Goal: Information Seeking & Learning: Learn about a topic

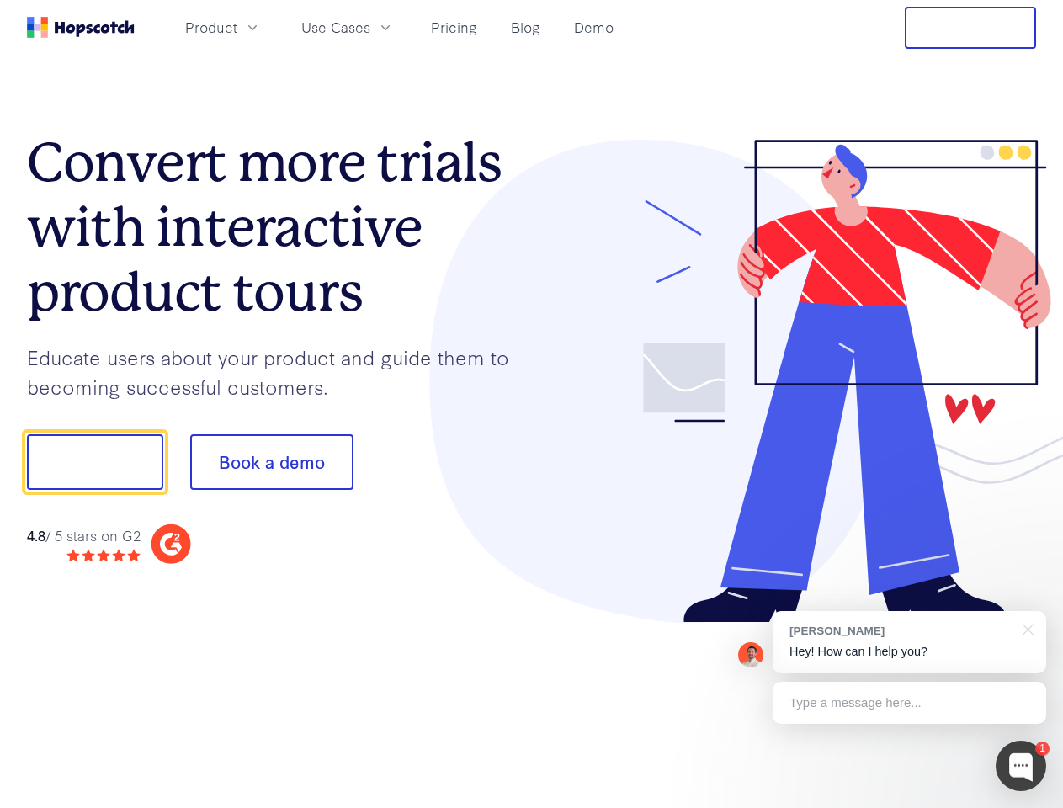
click at [532, 404] on div at bounding box center [784, 382] width 505 height 484
click at [237, 27] on span "Product" at bounding box center [211, 27] width 52 height 21
click at [370, 27] on span "Use Cases" at bounding box center [335, 27] width 69 height 21
click at [970, 28] on button "Free Trial" at bounding box center [969, 28] width 131 height 42
click at [94, 462] on button "Show me!" at bounding box center [95, 462] width 136 height 56
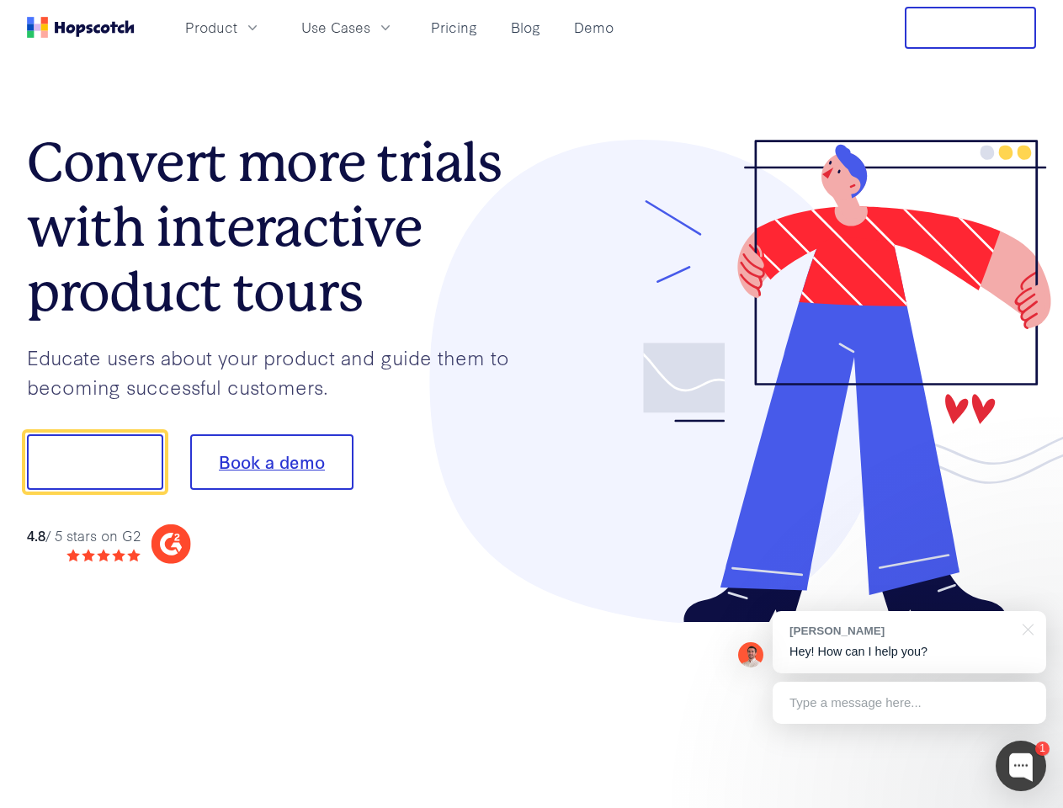
click at [271, 462] on button "Book a demo" at bounding box center [271, 462] width 163 height 56
click at [1020, 766] on div at bounding box center [1020, 765] width 50 height 50
click at [909, 642] on div "[PERSON_NAME] Hey! How can I help you?" at bounding box center [908, 642] width 273 height 62
click at [1025, 628] on div at bounding box center [1025, 628] width 42 height 34
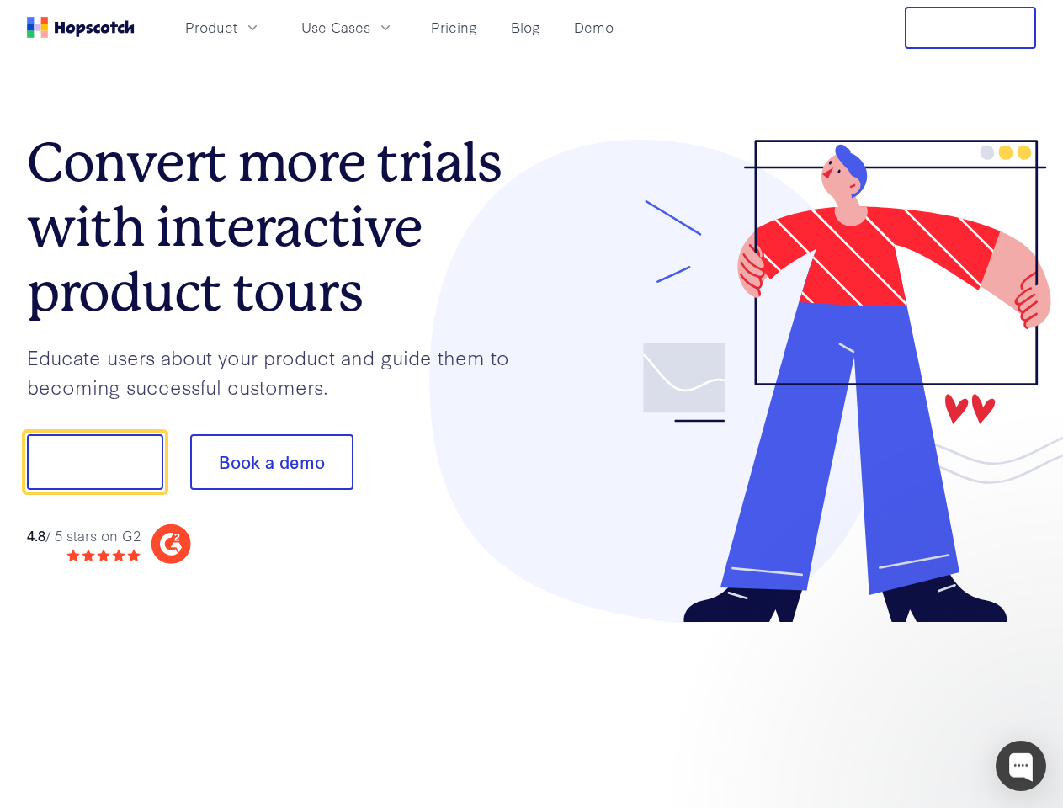
click at [909, 702] on div at bounding box center [887, 459] width 315 height 561
